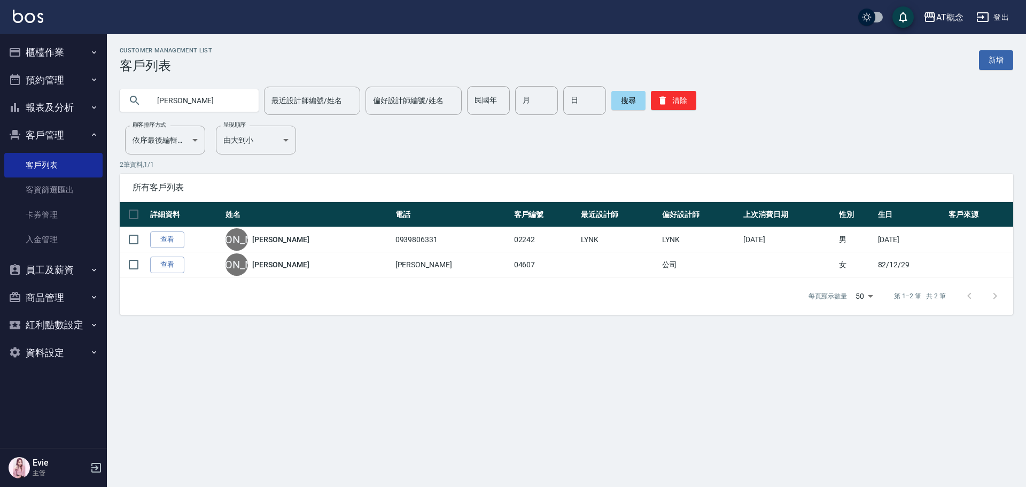
drag, startPoint x: 113, startPoint y: 107, endPoint x: 99, endPoint y: 143, distance: 38.6
click at [10, 108] on div "AT概念 登出 櫃檯作業 打帳單 帳單列表 現金收支登錄 高階收支登錄 材料自購登錄 每日結帳 排班表 現場電腦打卡 預約管理 預約管理 單日預約紀錄 單週預…" at bounding box center [513, 243] width 1026 height 487
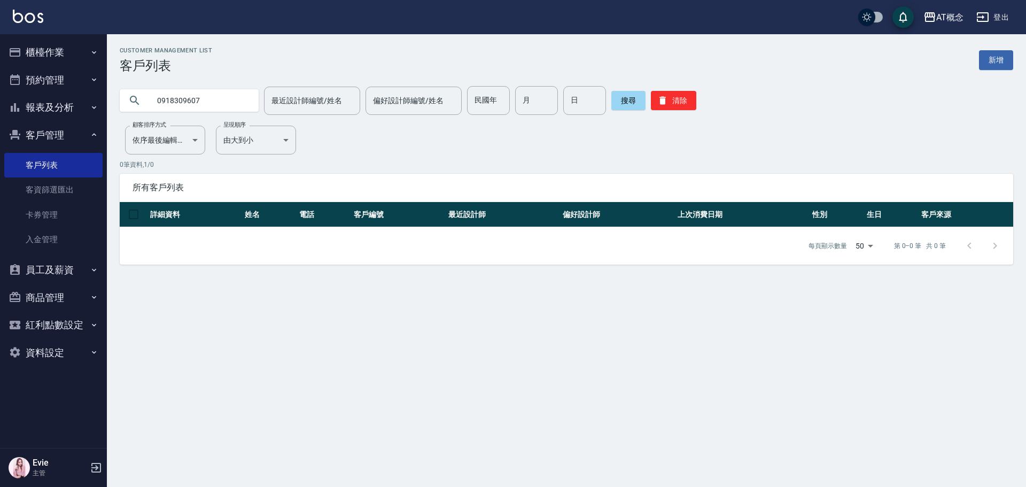
drag, startPoint x: 214, startPoint y: 100, endPoint x: 18, endPoint y: 122, distance: 196.9
click at [19, 121] on div "AT概念 登出 櫃檯作業 打帳單 帳單列表 現金收支登錄 高階收支登錄 材料自購登錄 每日結帳 排班表 現場電腦打卡 預約管理 預約管理 單日預約紀錄 單週預…" at bounding box center [513, 243] width 1026 height 487
type input "02779"
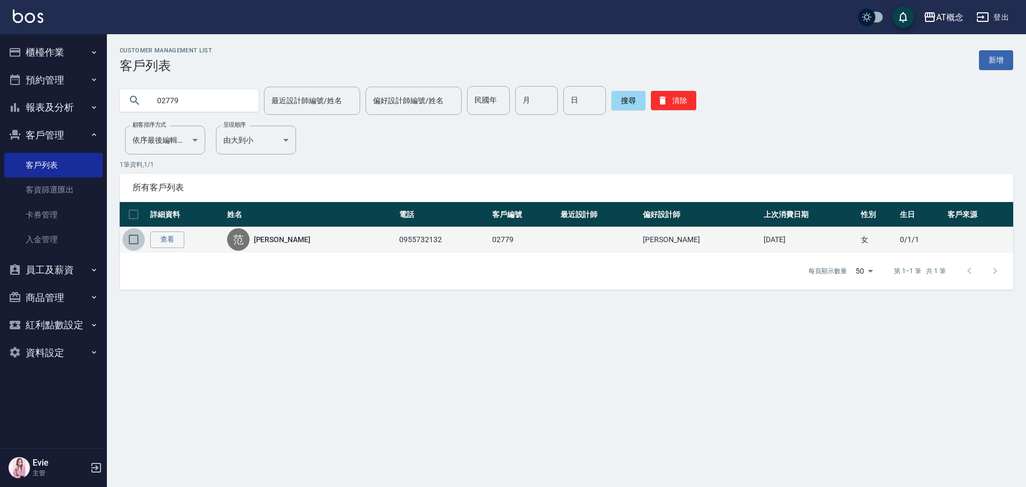
click at [133, 243] on input "checkbox" at bounding box center [133, 239] width 22 height 22
checkbox input "true"
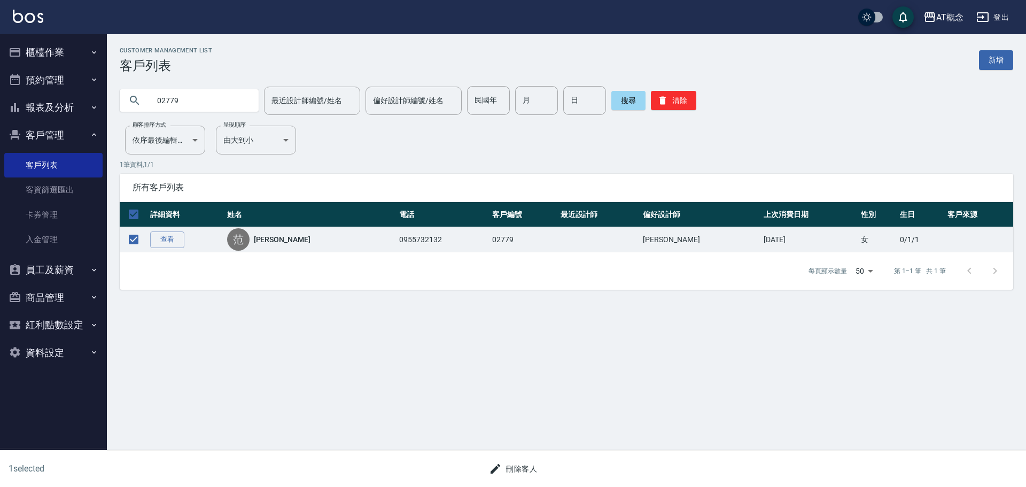
click at [454, 391] on div "Customer Management List 客戶列表 新增 02779 最近設計師編號/姓名 最近設計師編號/姓名 偏好設計師編號/姓名 偏好設計師編號…" at bounding box center [513, 243] width 1026 height 487
click at [525, 473] on button "刪除客人" at bounding box center [513, 469] width 57 height 20
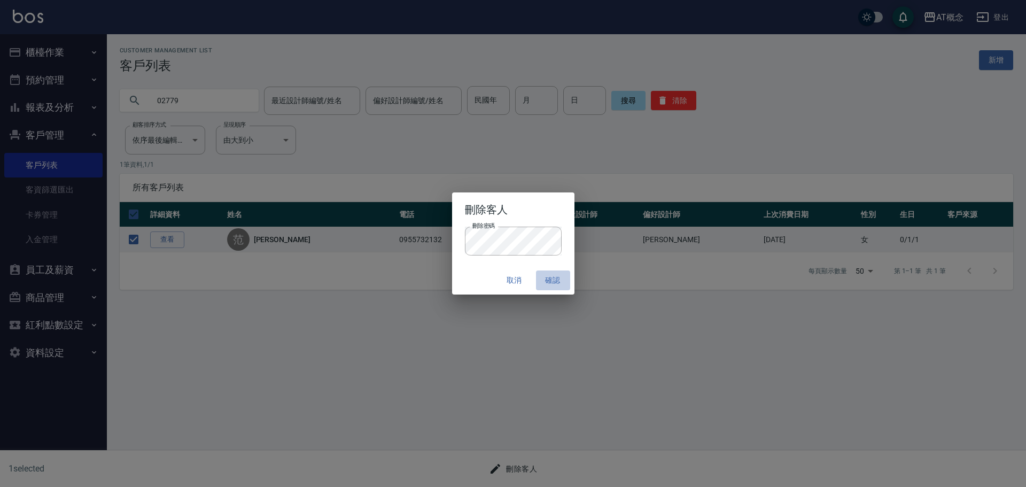
click at [550, 279] on button "確認" at bounding box center [553, 280] width 34 height 20
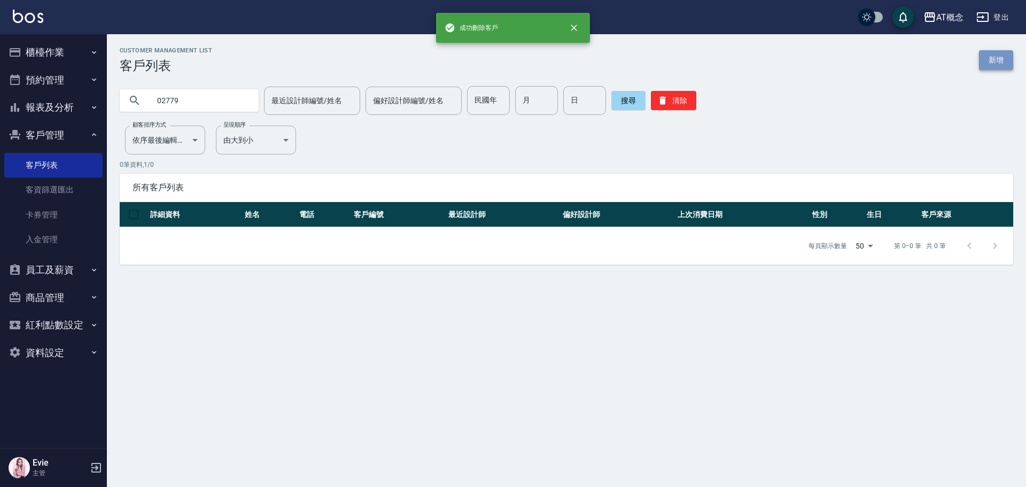
click at [1000, 59] on link "新增" at bounding box center [996, 60] width 34 height 20
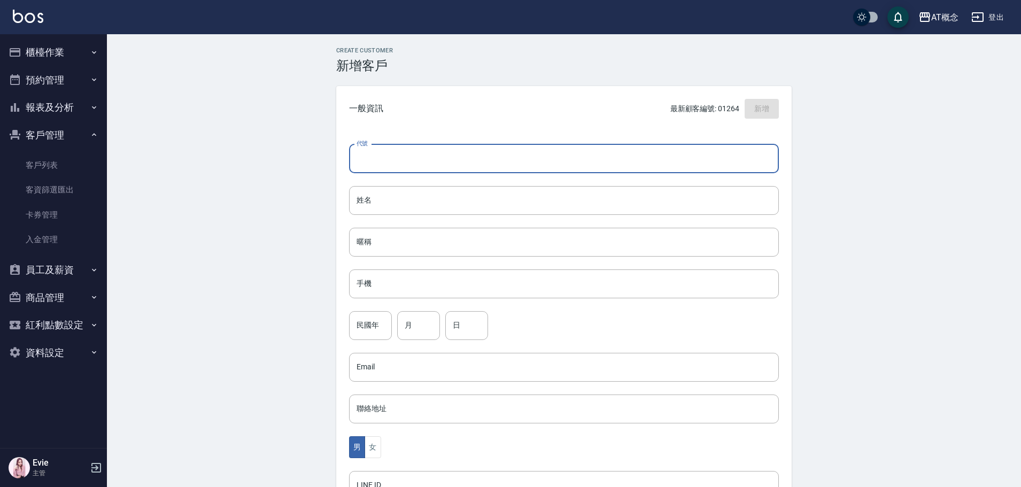
click at [413, 159] on input "代號" at bounding box center [564, 158] width 430 height 29
type input "02779"
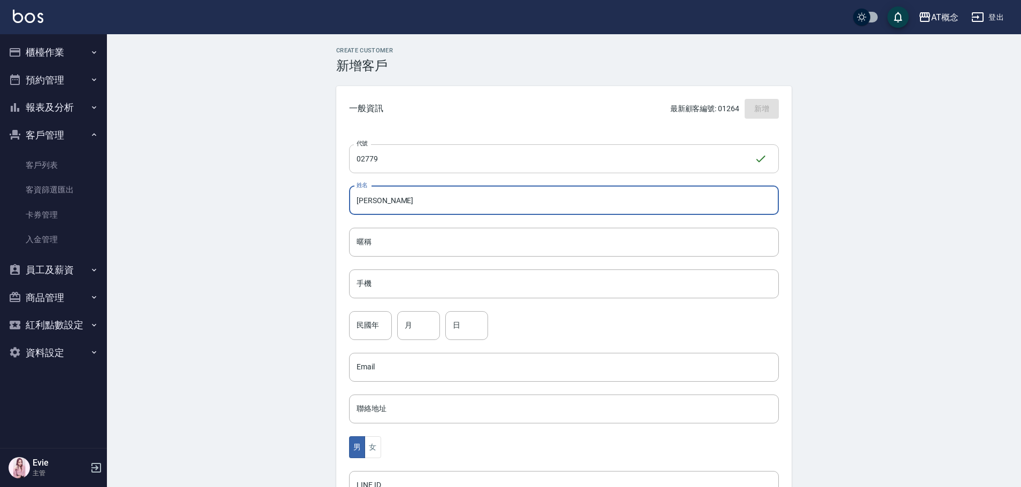
type input "洪文君"
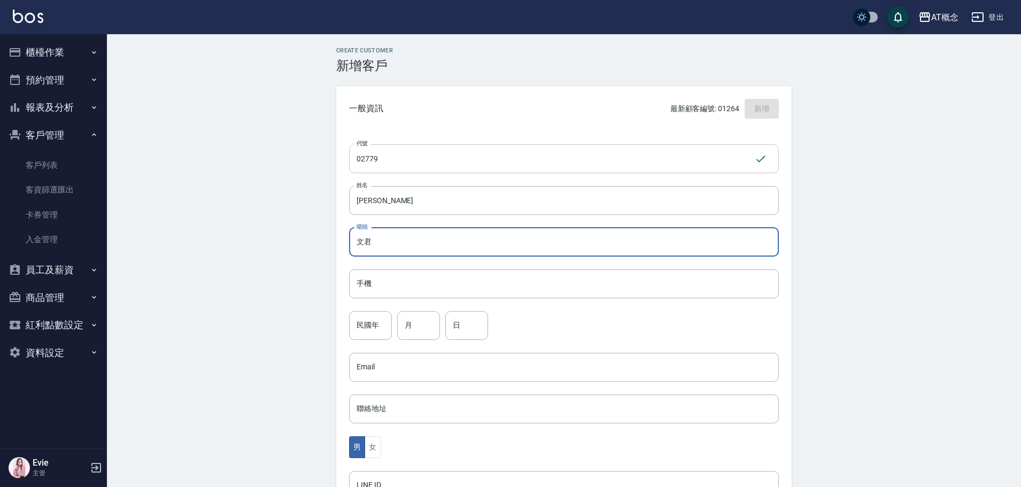
type input "文君"
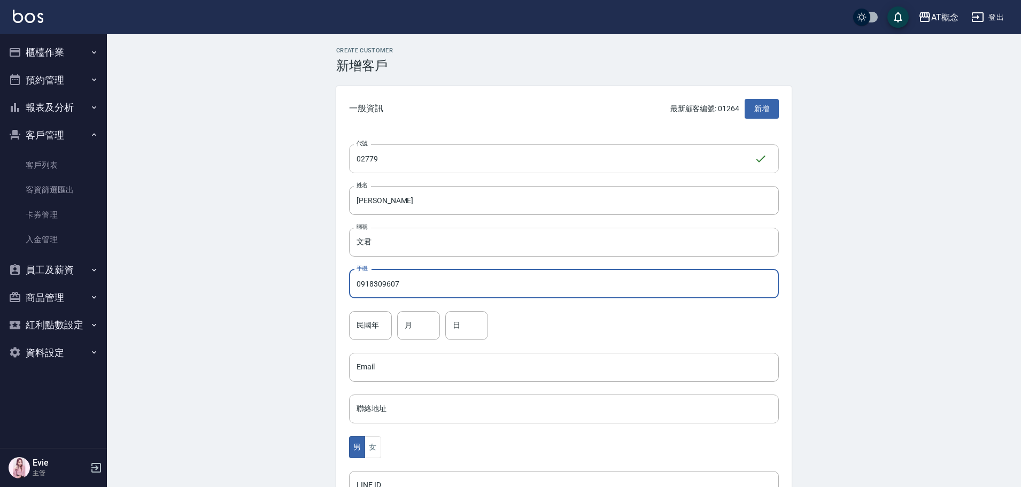
type input "0918309607"
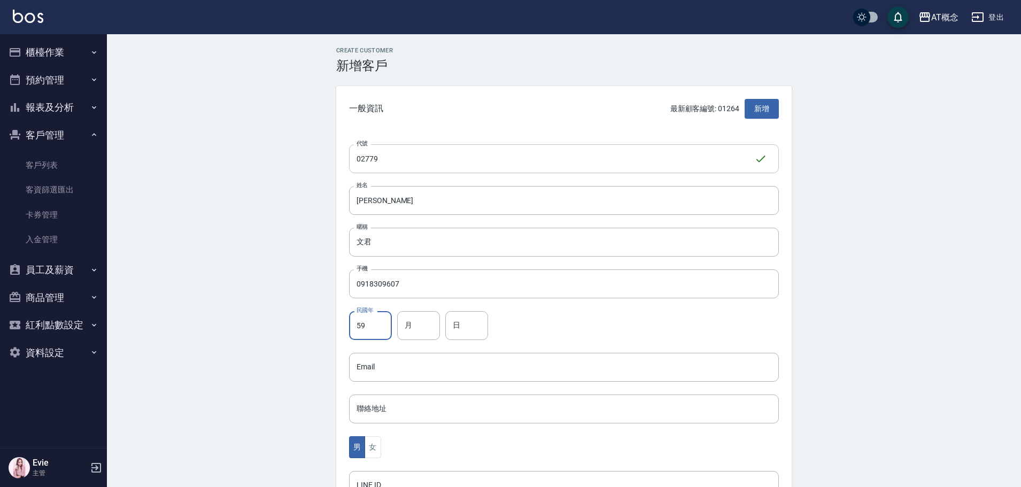
type input "59"
type input "3"
click at [381, 448] on button "女" at bounding box center [373, 447] width 16 height 22
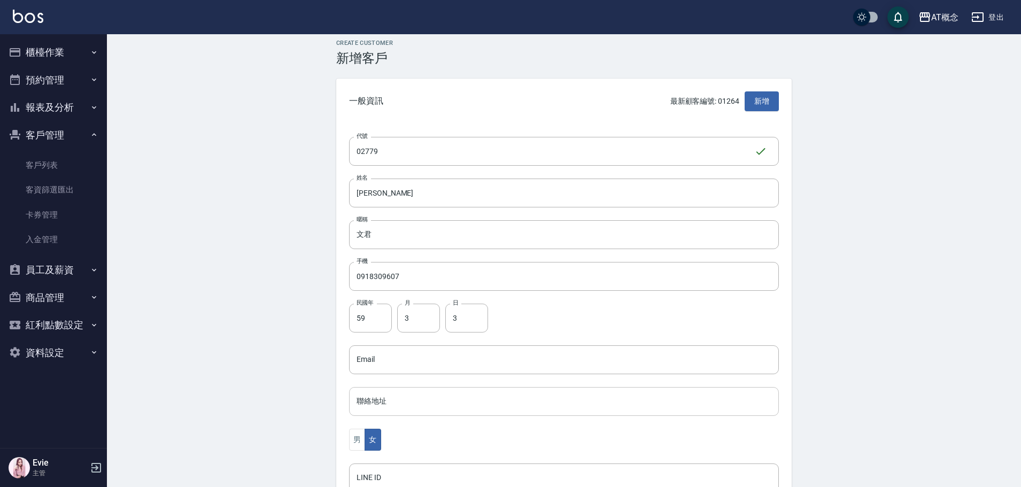
scroll to position [209, 0]
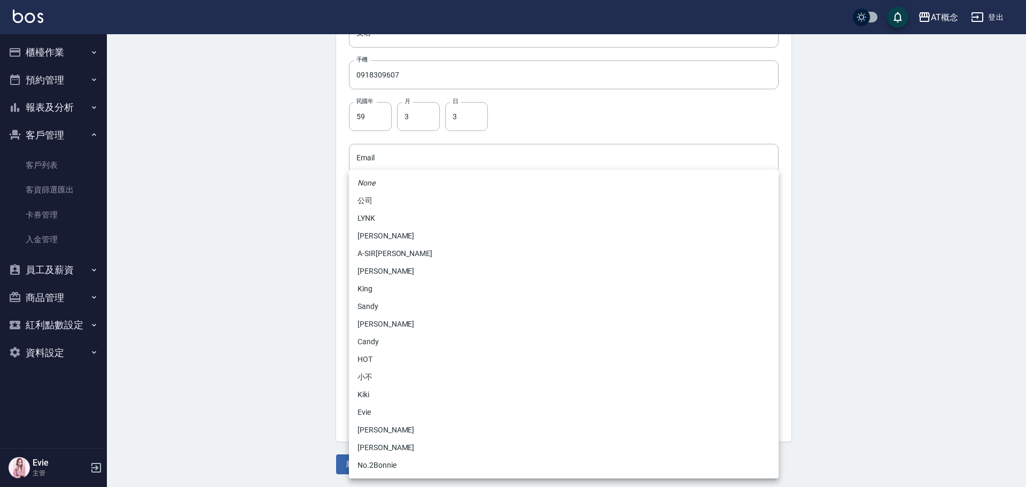
click at [377, 320] on body "AT概念 登出 櫃檯作業 打帳單 帳單列表 現金收支登錄 高階收支登錄 材料自購登錄 每日結帳 排班表 現場電腦打卡 預約管理 預約管理 單日預約紀錄 單週預…" at bounding box center [513, 139] width 1026 height 696
click at [382, 461] on li "No.2Bonnie" at bounding box center [564, 466] width 430 height 18
type input "20abcae0-810e-448a-b26a-bcbab897de4d"
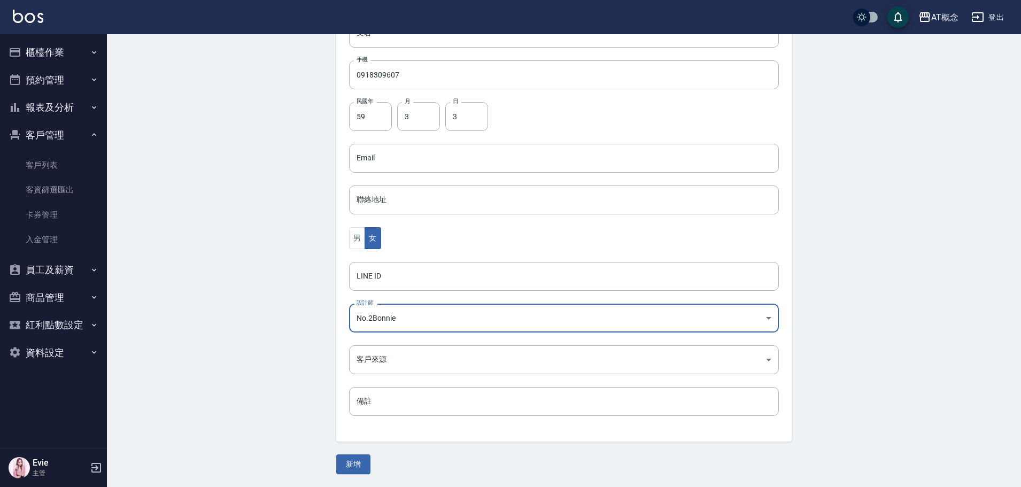
click at [353, 459] on button "新增" at bounding box center [353, 464] width 34 height 20
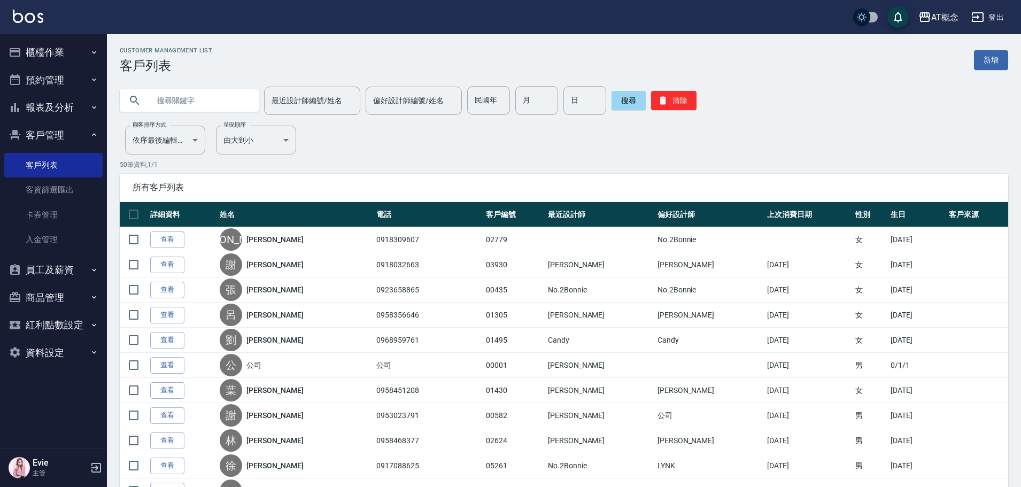
click at [207, 98] on input "text" at bounding box center [200, 100] width 101 height 29
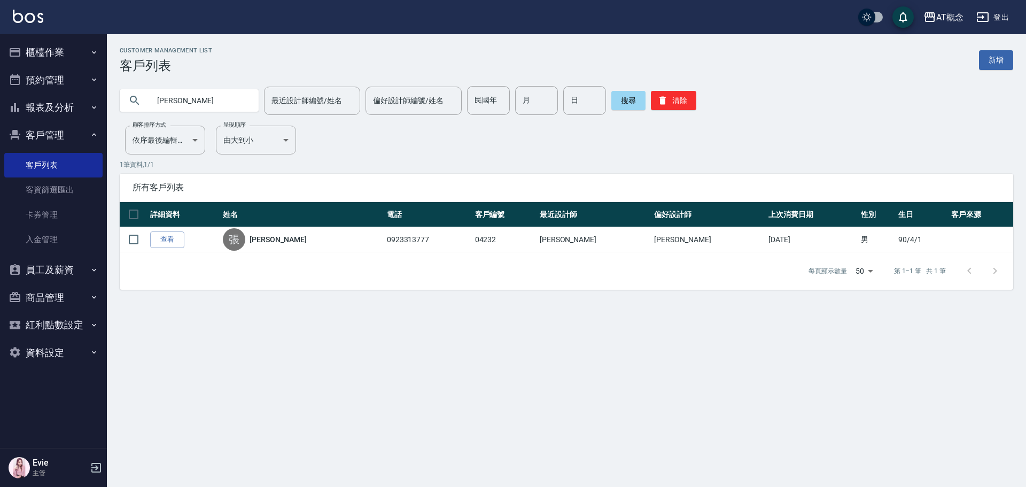
type input "張"
type input "梁學"
